Goal: Task Accomplishment & Management: Manage account settings

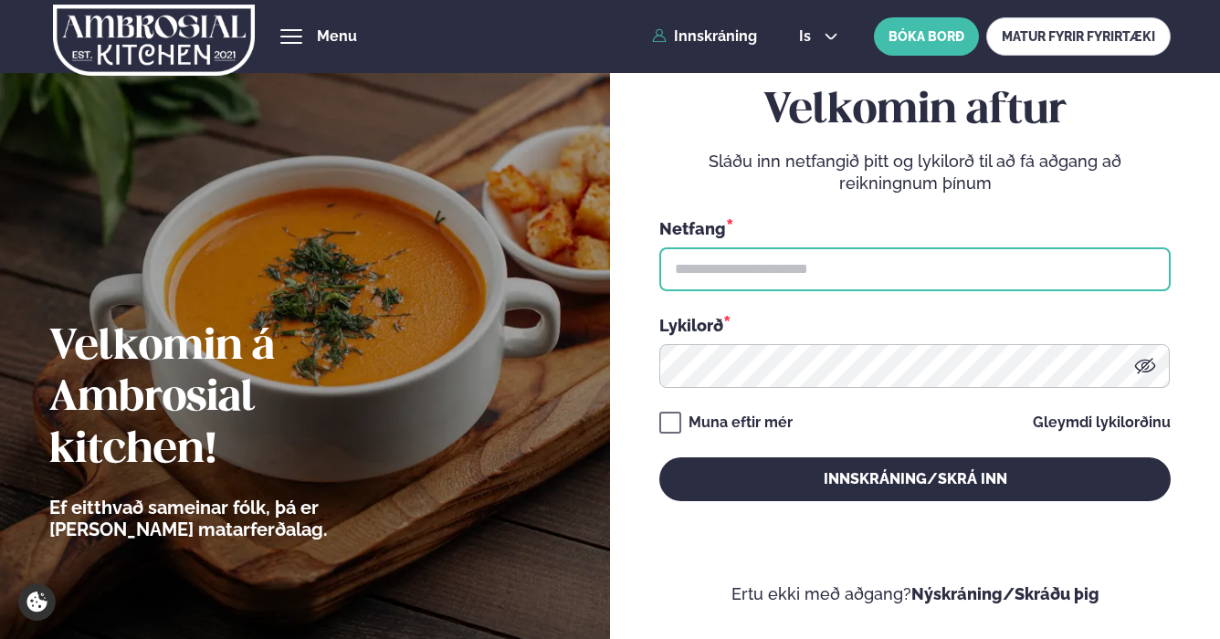
click at [788, 278] on input "text" at bounding box center [914, 269] width 511 height 44
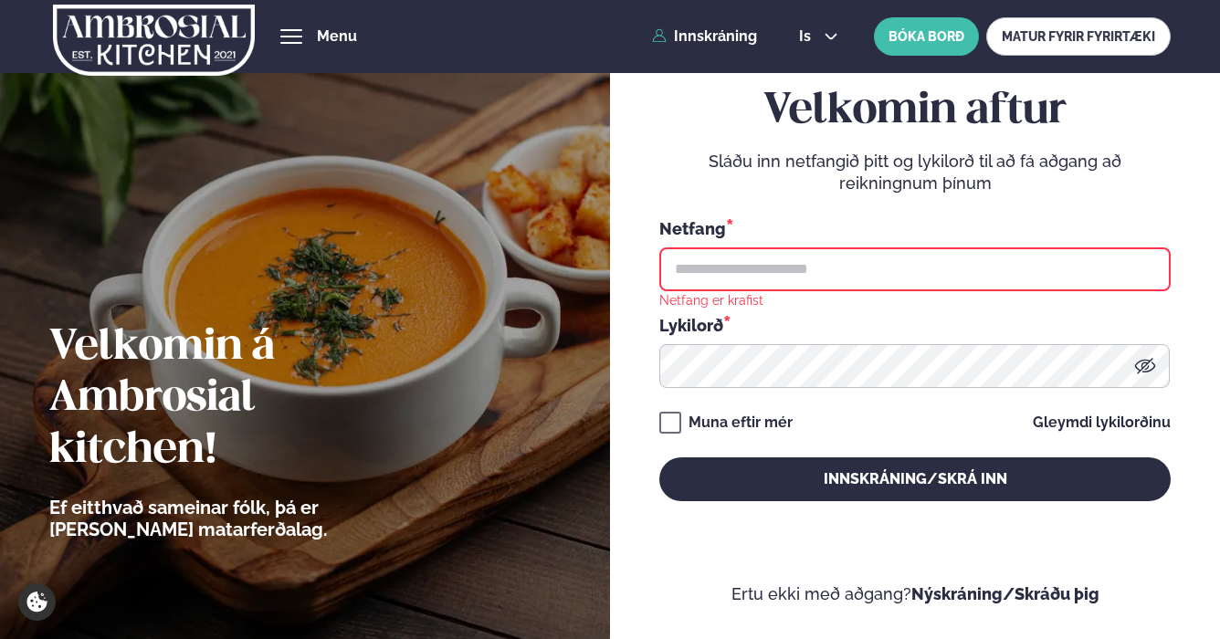
type input "**********"
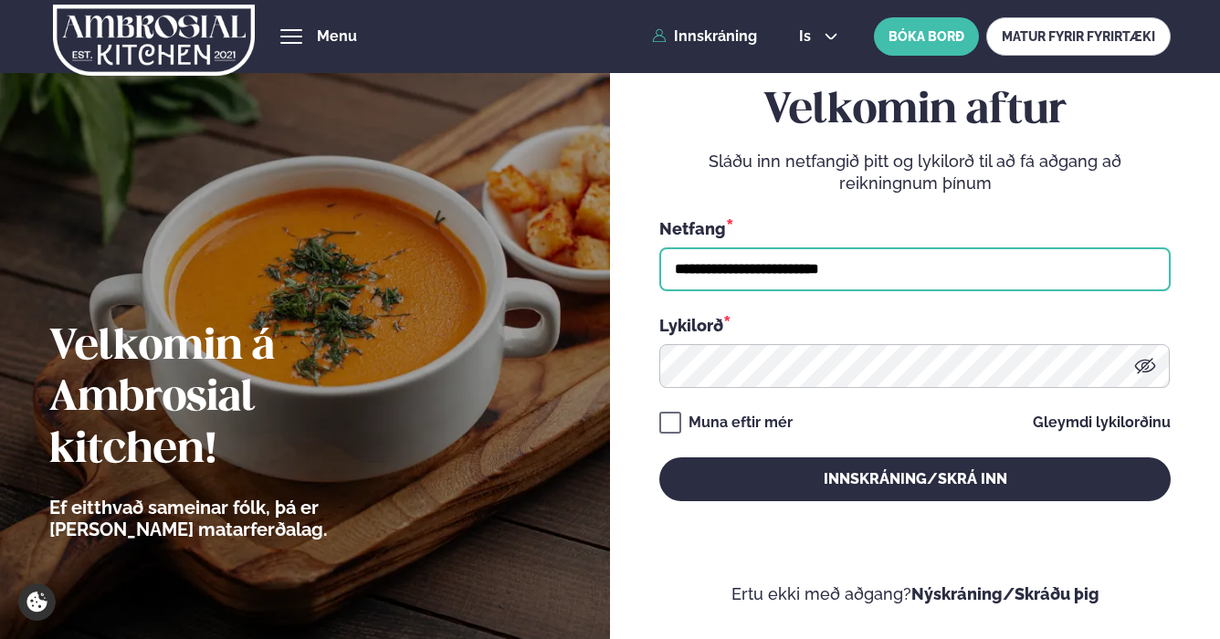
click at [659, 458] on button "Innskráning/Skrá inn" at bounding box center [914, 480] width 511 height 44
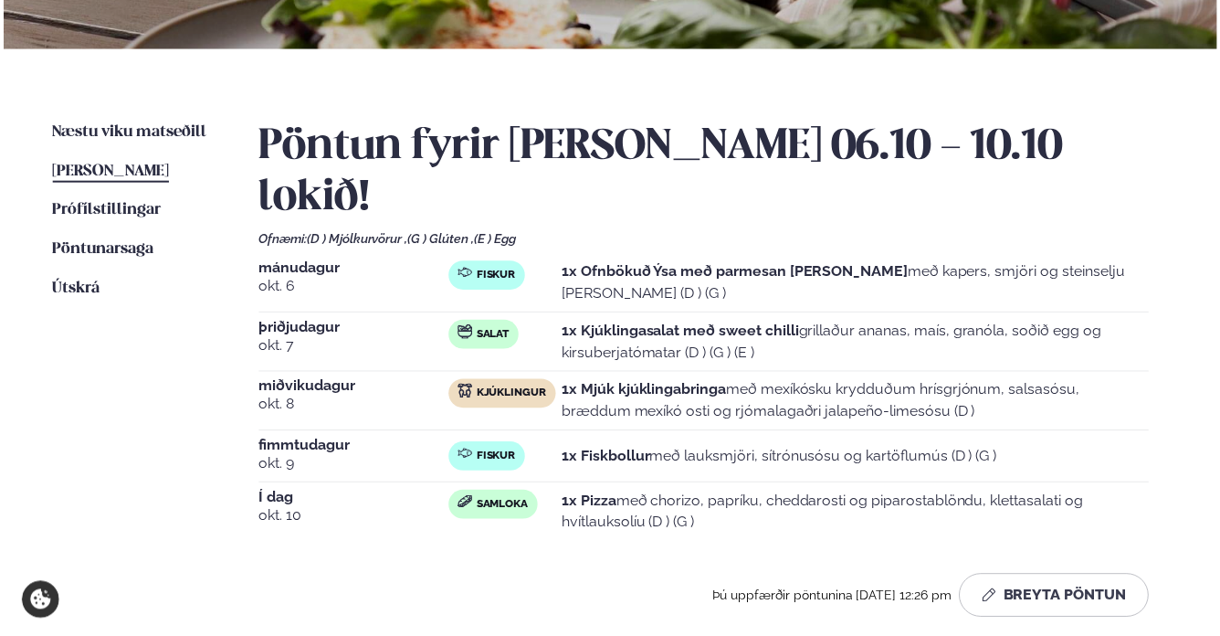
scroll to position [353, 0]
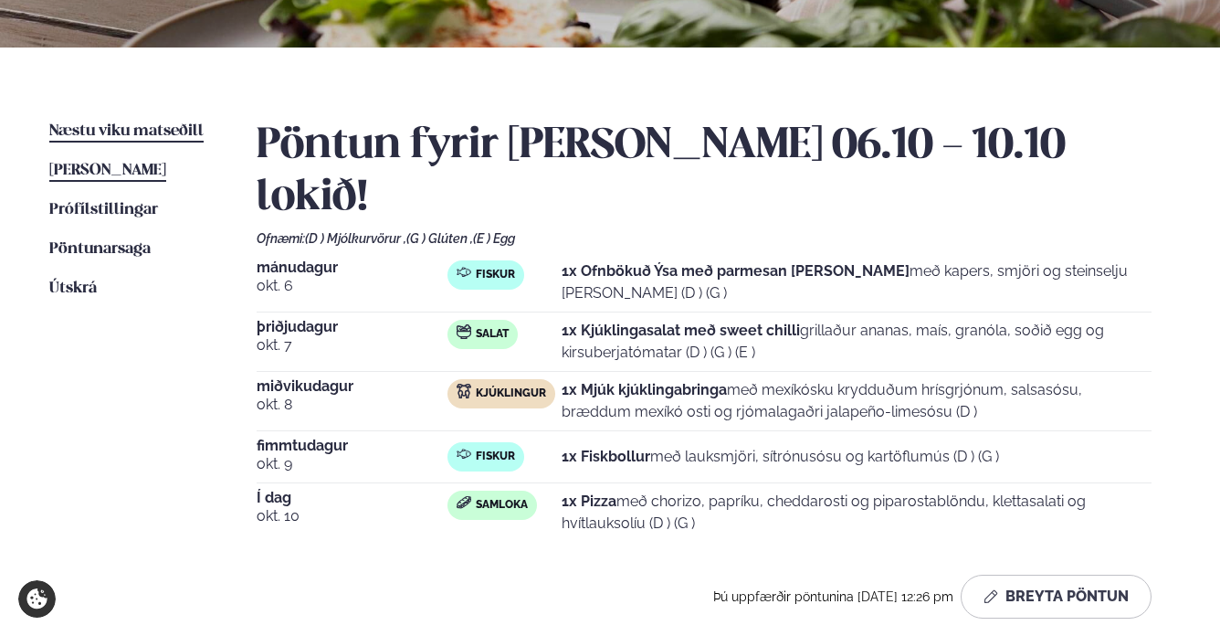
click at [77, 130] on span "Næstu viku matseðill" at bounding box center [126, 131] width 154 height 16
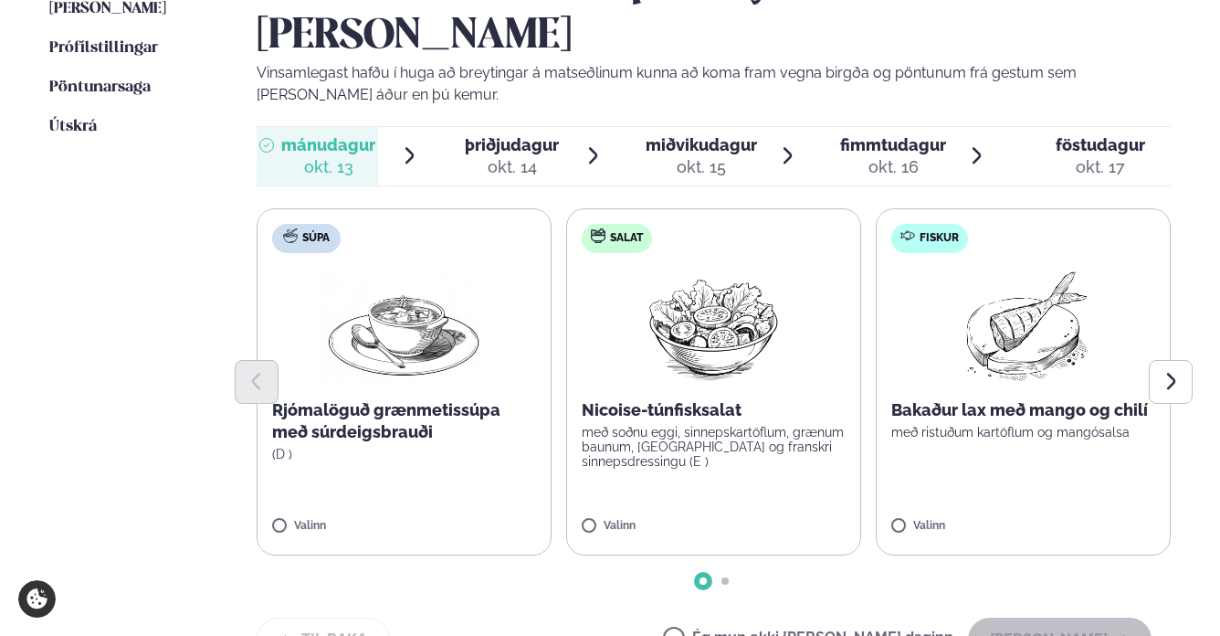
scroll to position [529, 0]
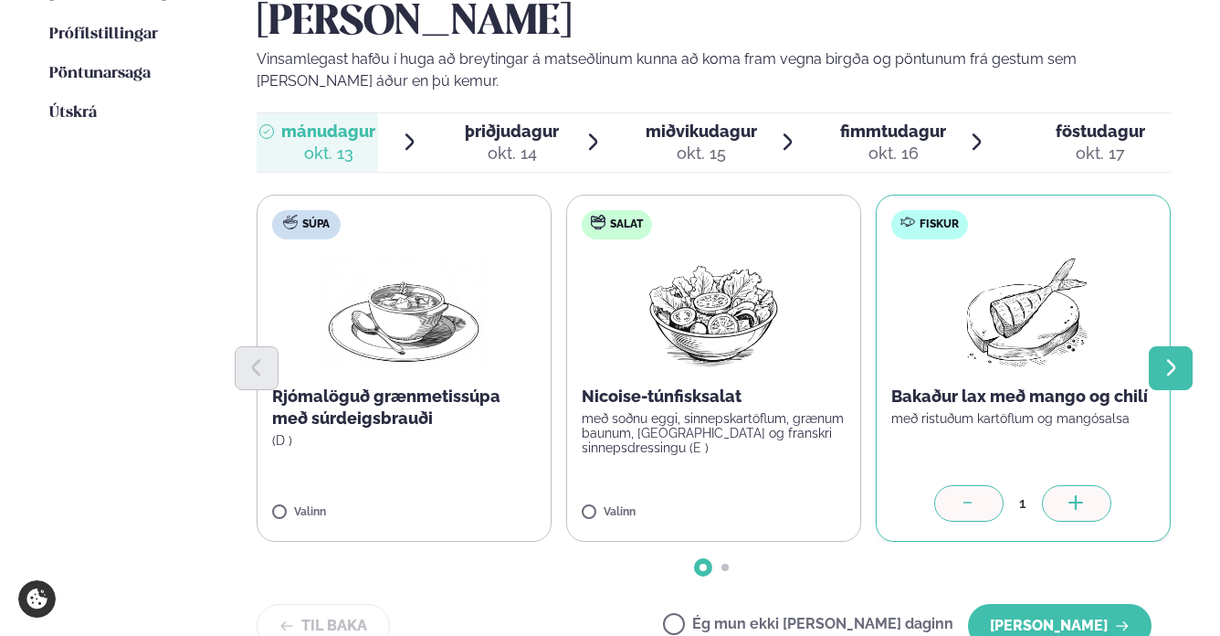
click at [1151, 346] on button "Next slide" at bounding box center [1171, 368] width 44 height 44
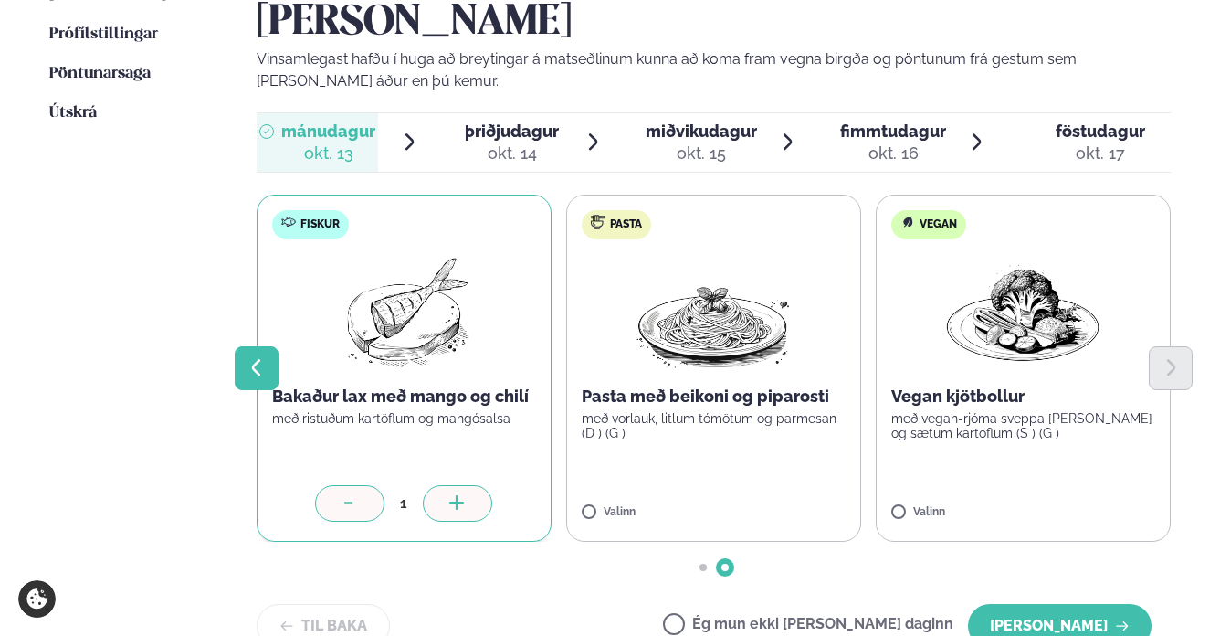
click at [258, 346] on button "Previous slide" at bounding box center [257, 368] width 44 height 44
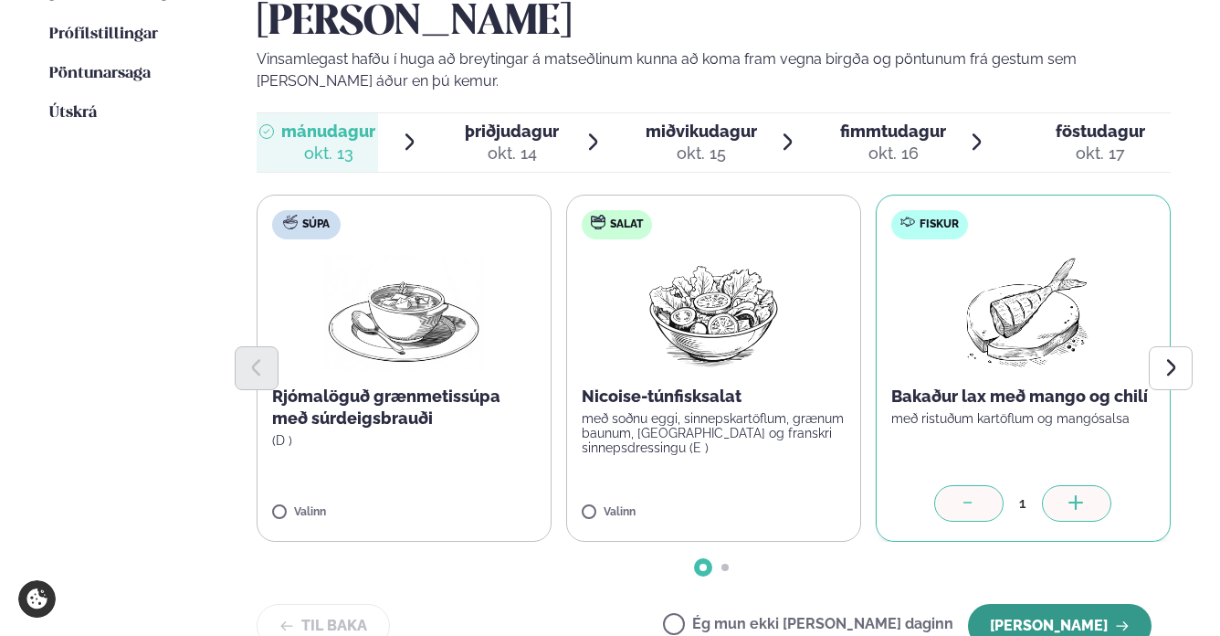
click at [1071, 604] on button "[PERSON_NAME]" at bounding box center [1060, 626] width 184 height 44
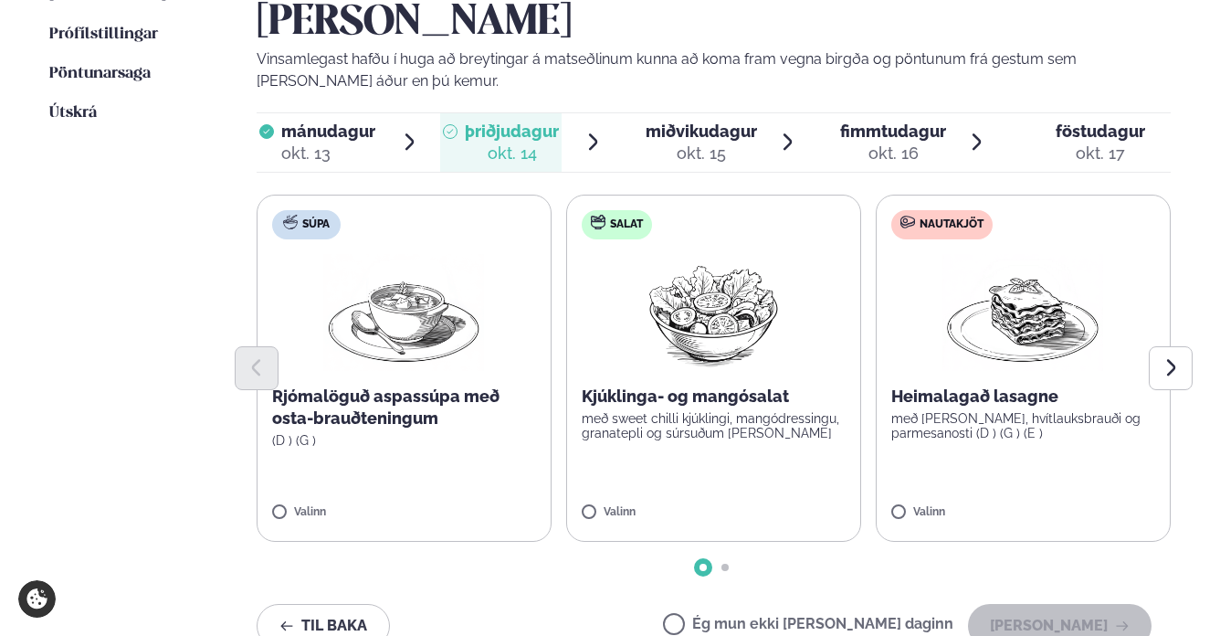
click at [597, 452] on label "Salat Kjúklinga- og mangósalat með sweet chilli kjúklingi, mangódressingu, gran…" at bounding box center [713, 368] width 295 height 347
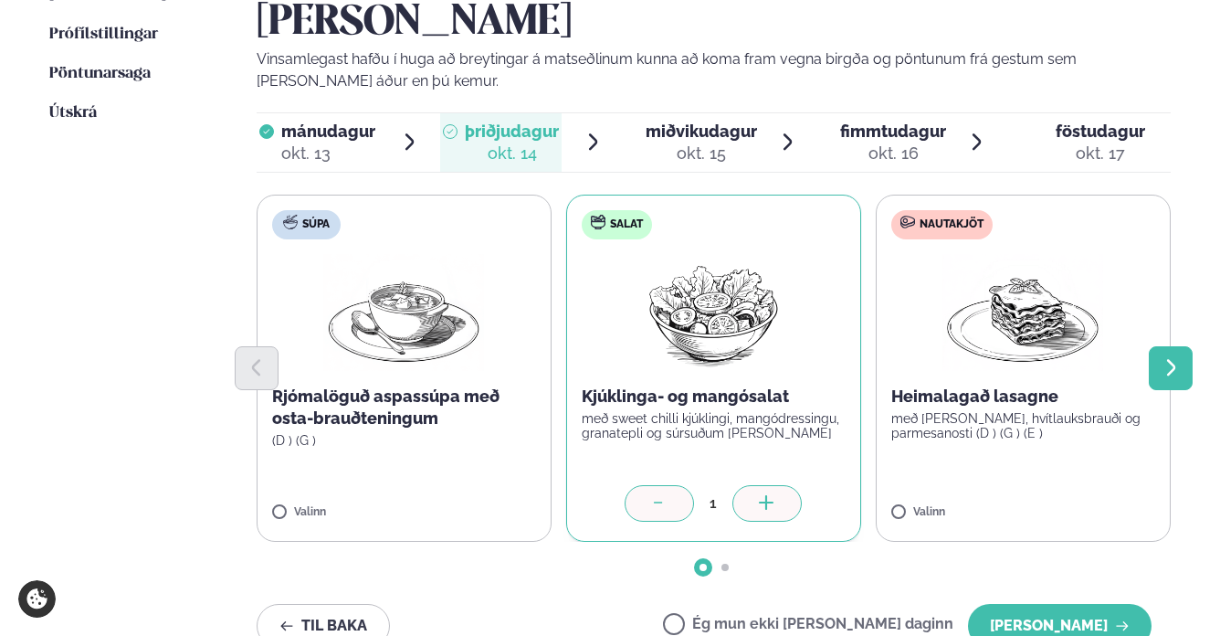
click at [1171, 357] on icon "Next slide" at bounding box center [1171, 367] width 21 height 21
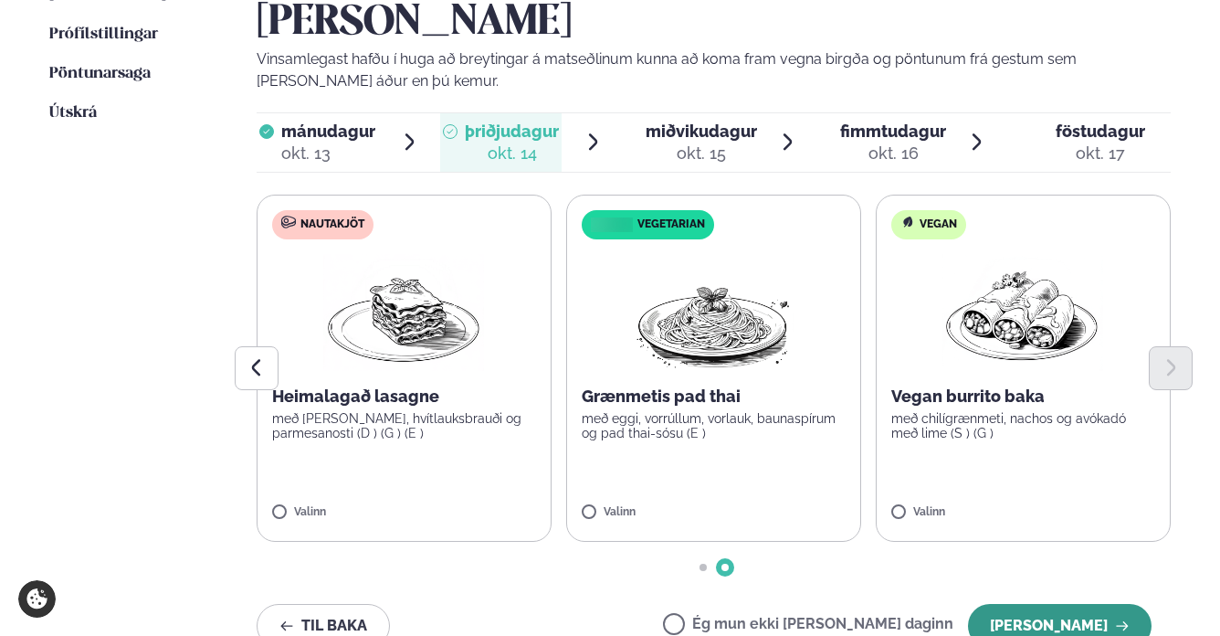
click at [1028, 604] on button "[PERSON_NAME]" at bounding box center [1060, 626] width 184 height 44
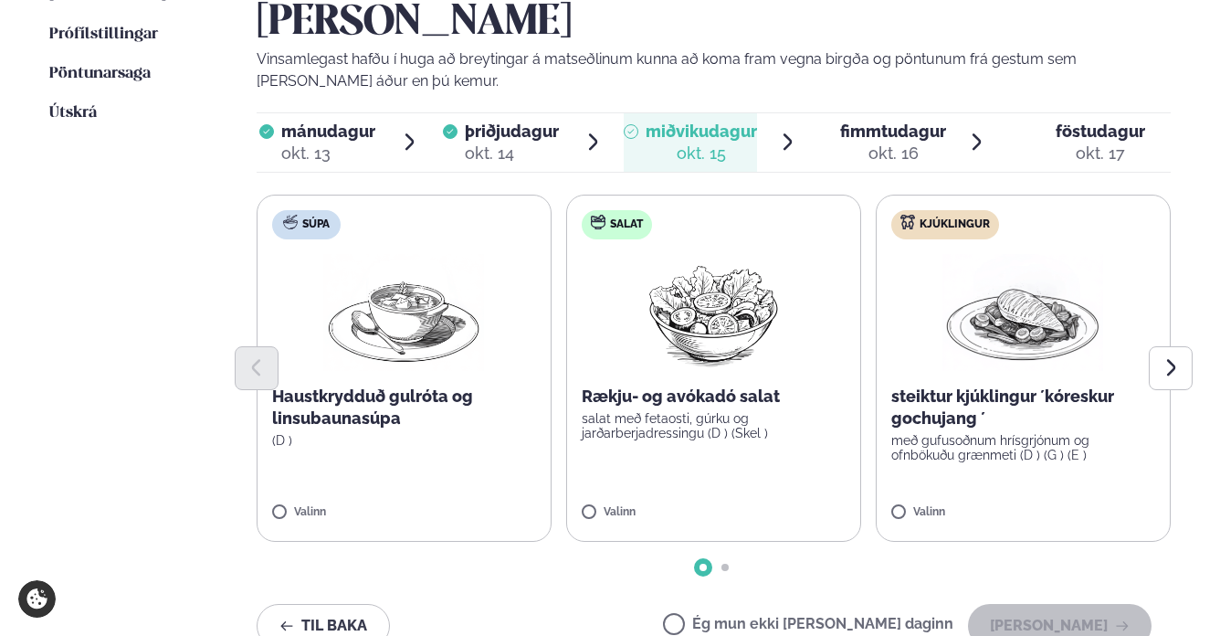
click at [911, 453] on label "Kjúklingur steiktur kjúklingur ´kóreskur gochujang ´ með gufusoðnum hrísgrjónum…" at bounding box center [1023, 368] width 295 height 347
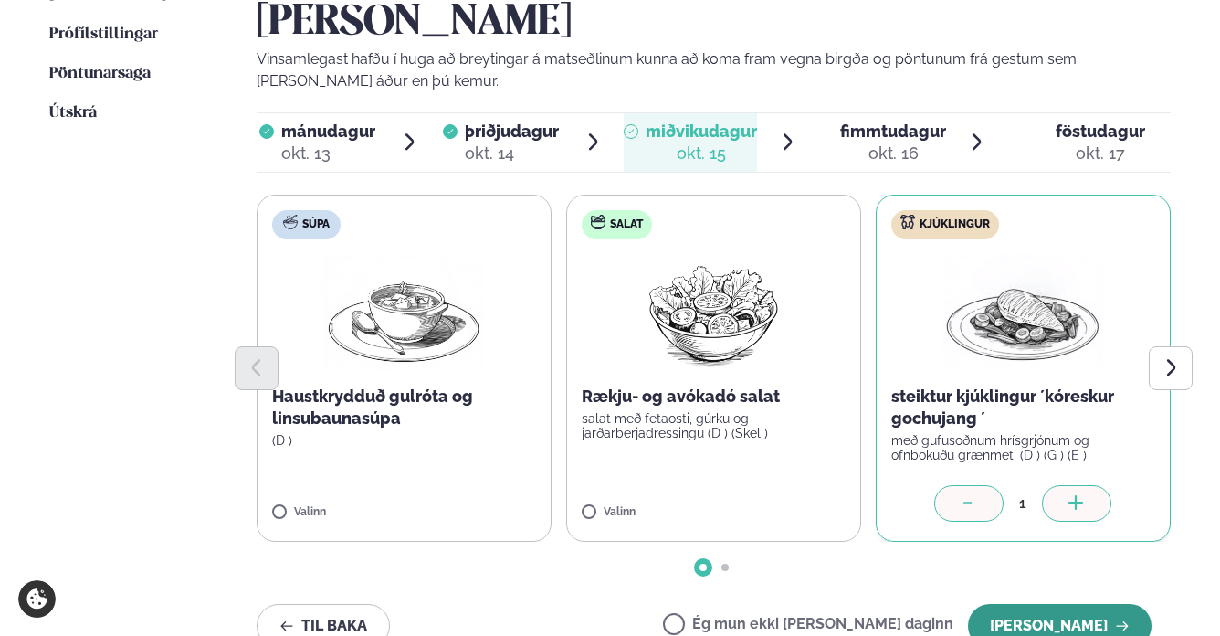
click at [1065, 604] on button "[PERSON_NAME]" at bounding box center [1060, 626] width 184 height 44
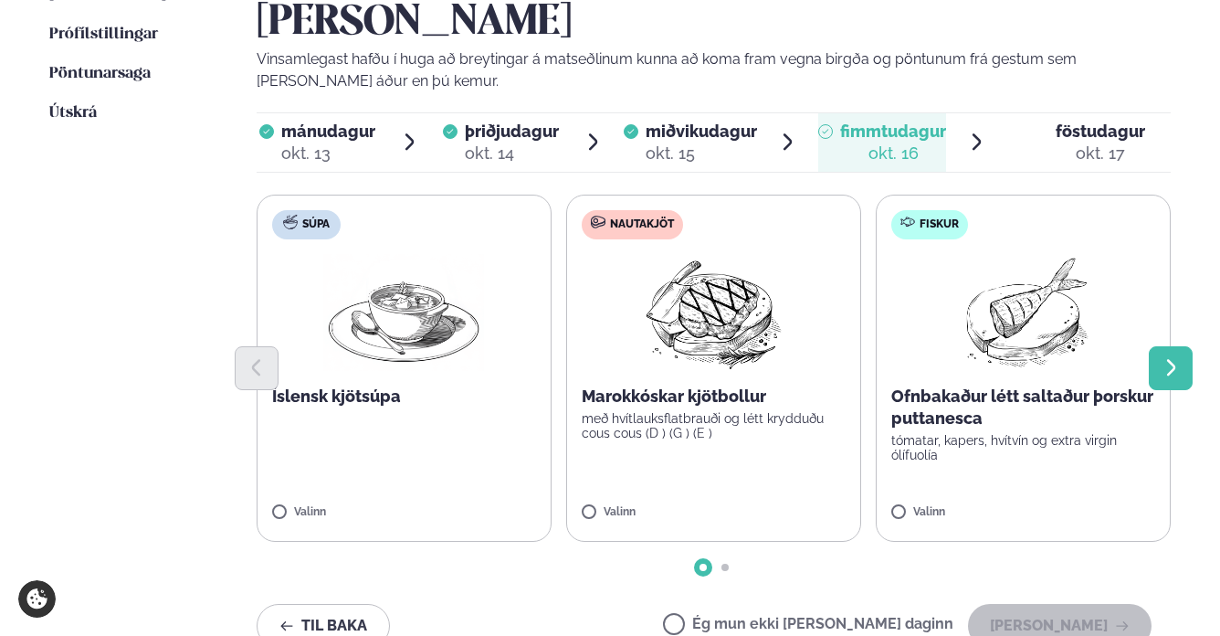
click at [1171, 359] on icon "Next slide" at bounding box center [1171, 367] width 8 height 16
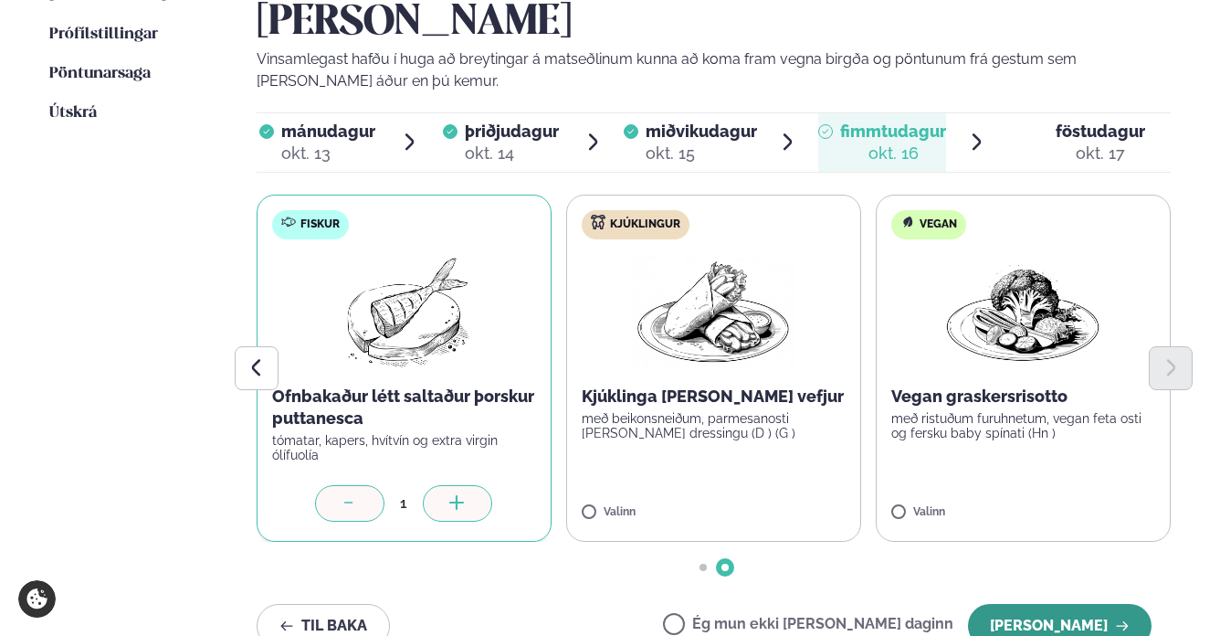
click at [1033, 604] on button "[PERSON_NAME]" at bounding box center [1060, 626] width 184 height 44
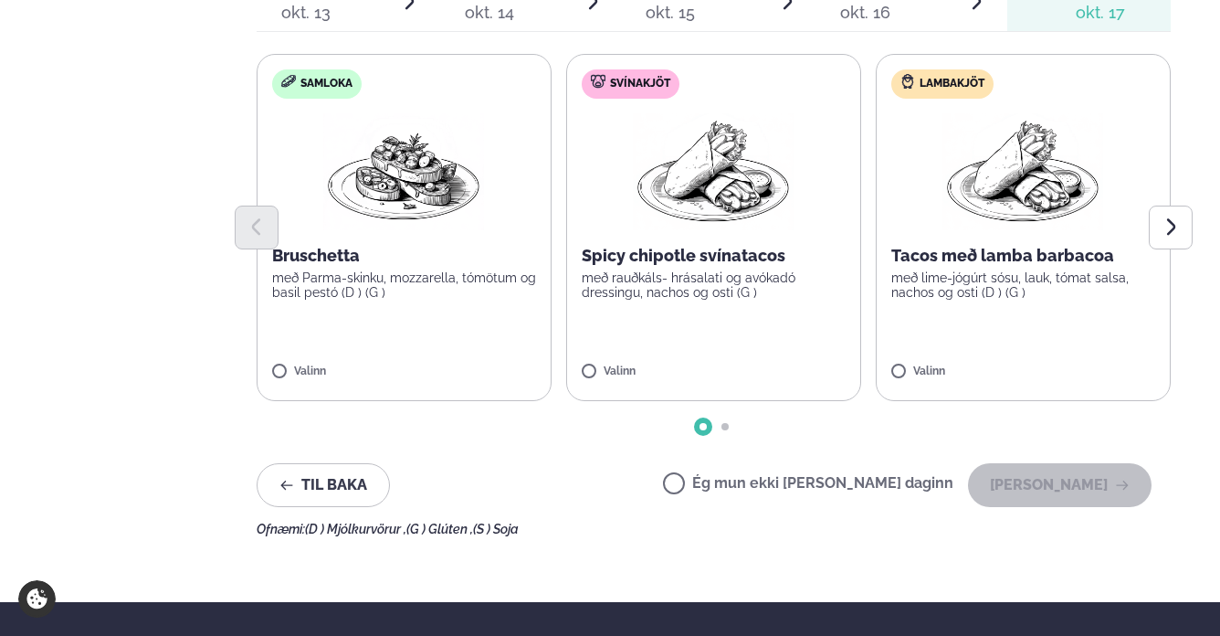
scroll to position [671, 0]
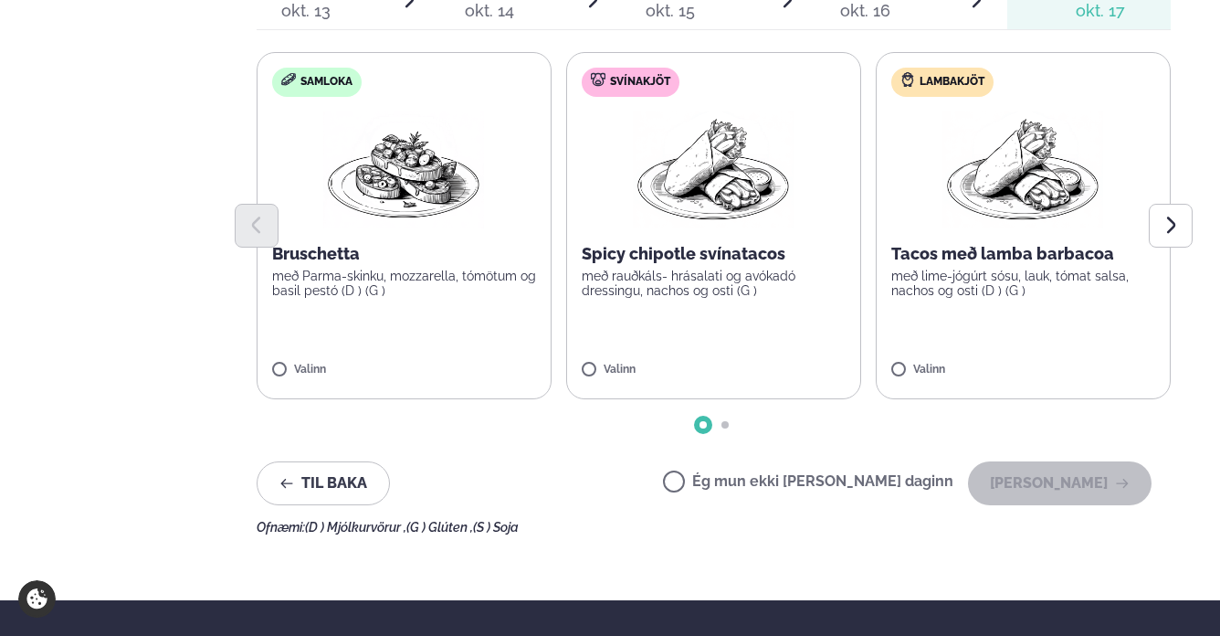
click at [758, 474] on label "Ég mun ekki [PERSON_NAME] daginn" at bounding box center [808, 483] width 290 height 19
click at [1029, 461] on button "[PERSON_NAME]" at bounding box center [1060, 483] width 184 height 44
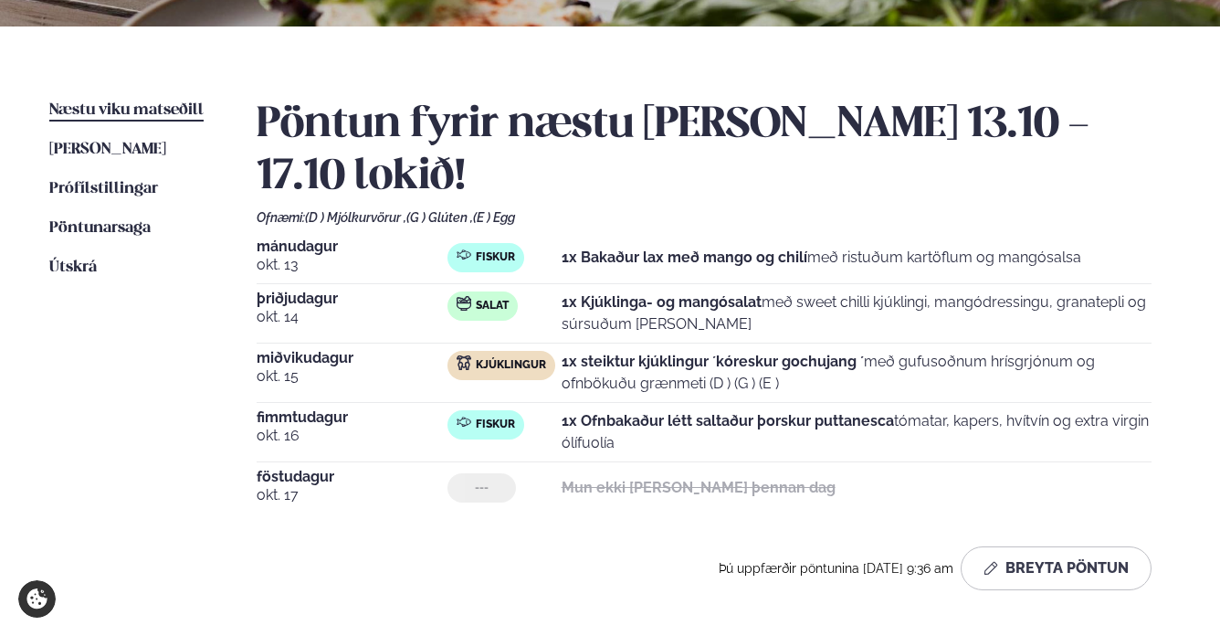
scroll to position [375, 0]
